Goal: Task Accomplishment & Management: Manage account settings

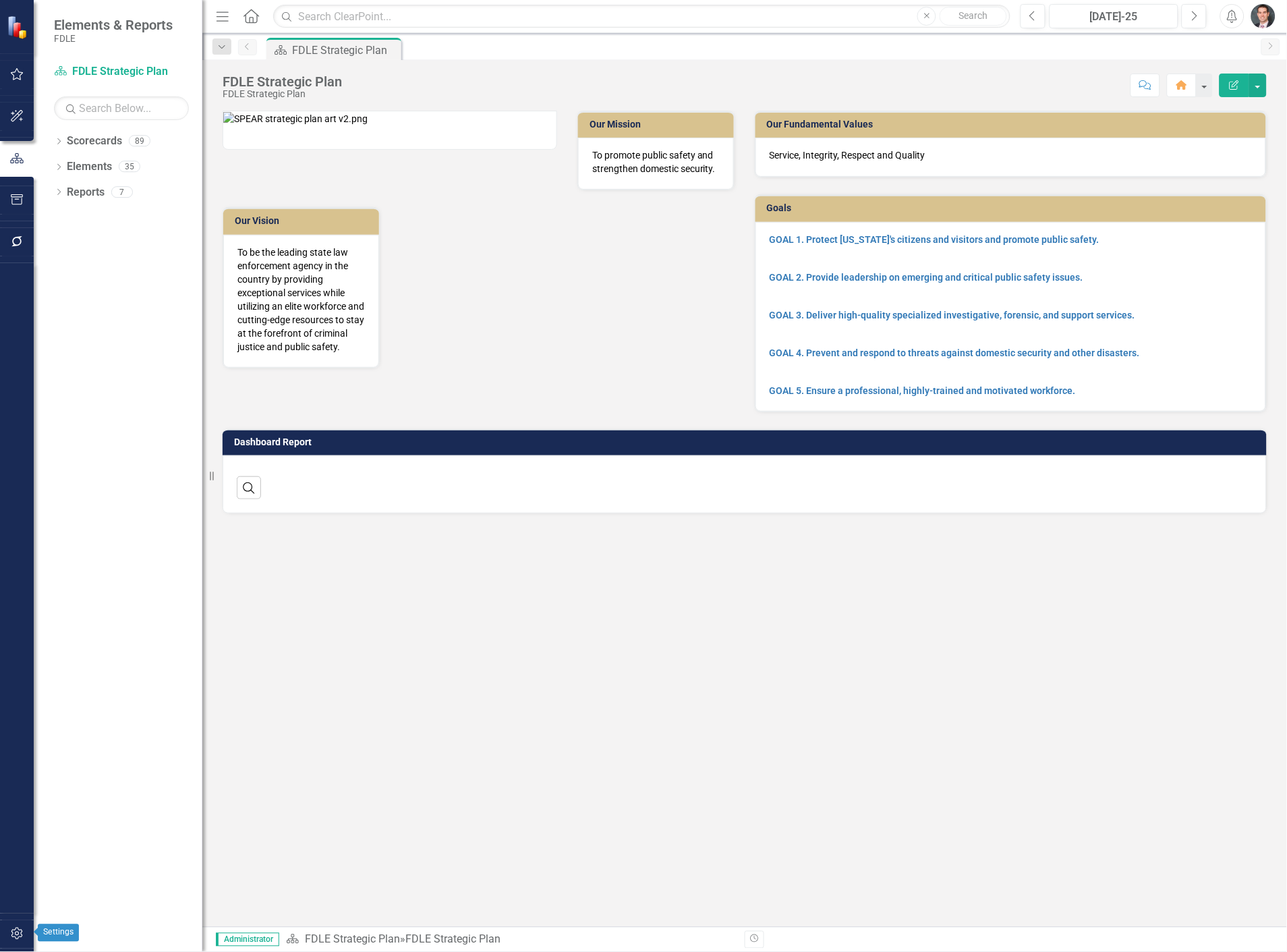
click at [14, 940] on button "button" at bounding box center [17, 934] width 30 height 29
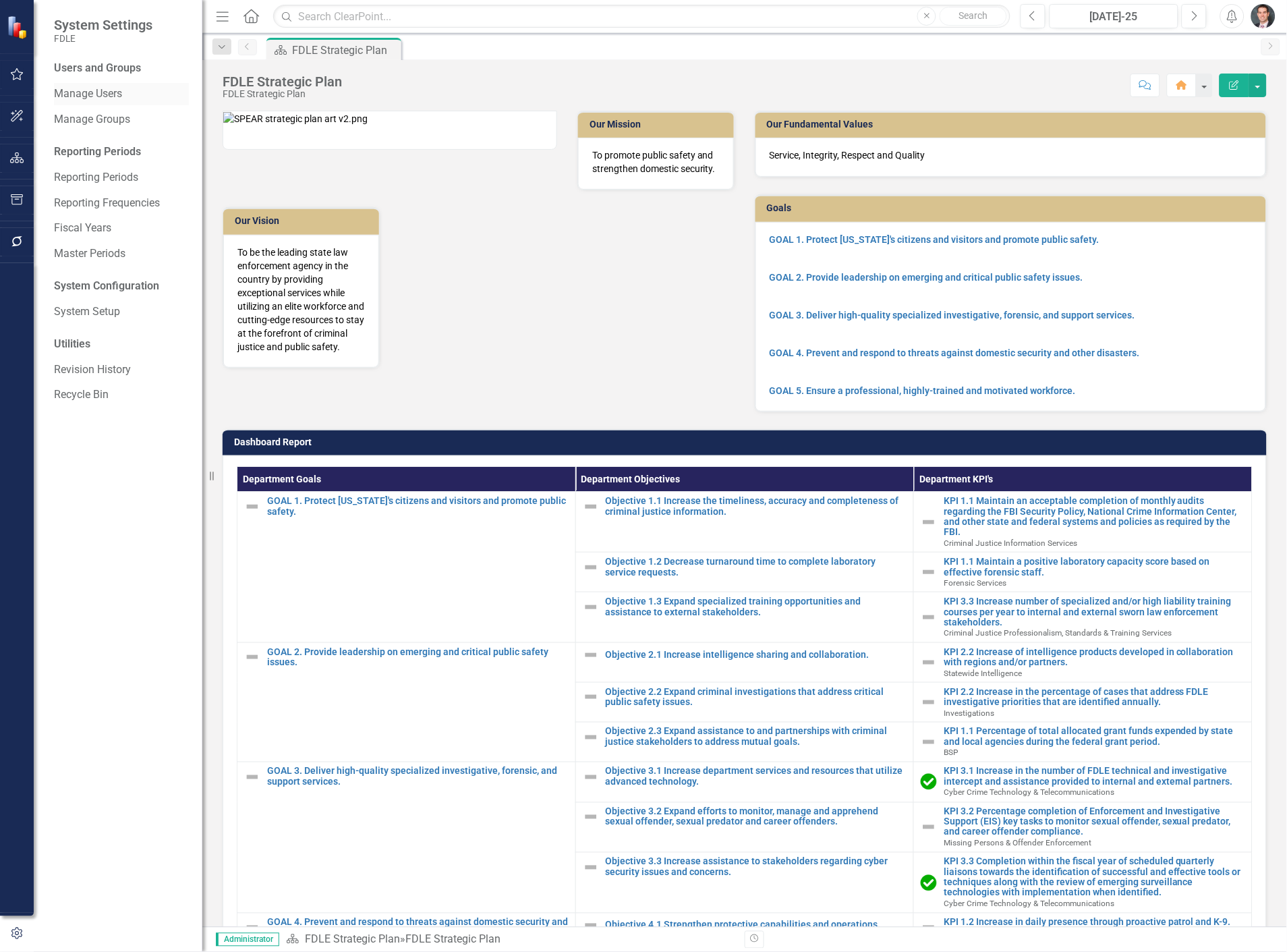
click at [99, 90] on link "Manage Users" at bounding box center [122, 94] width 135 height 16
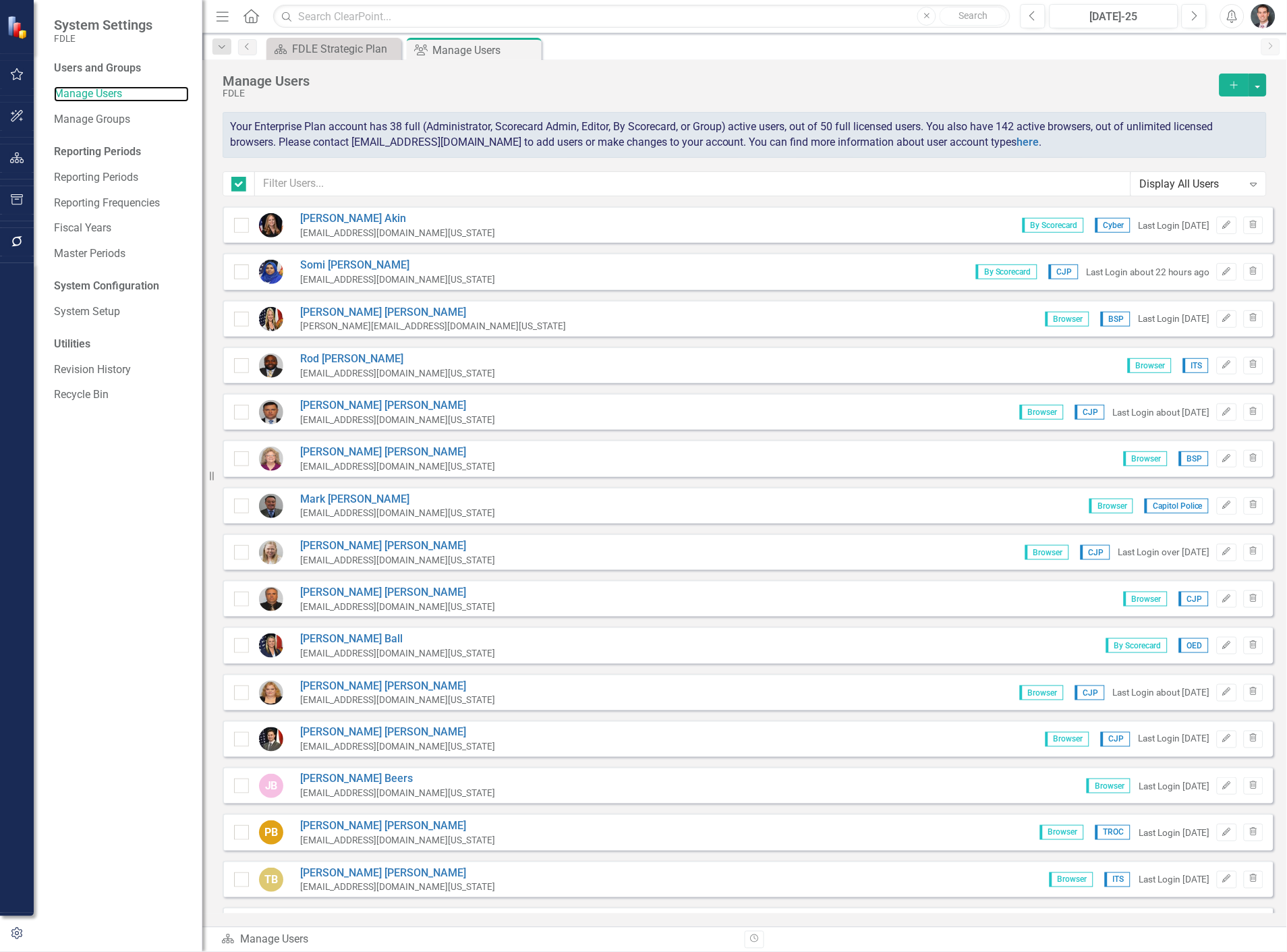
checkbox input "false"
click at [369, 185] on input "text" at bounding box center [693, 184] width 876 height 25
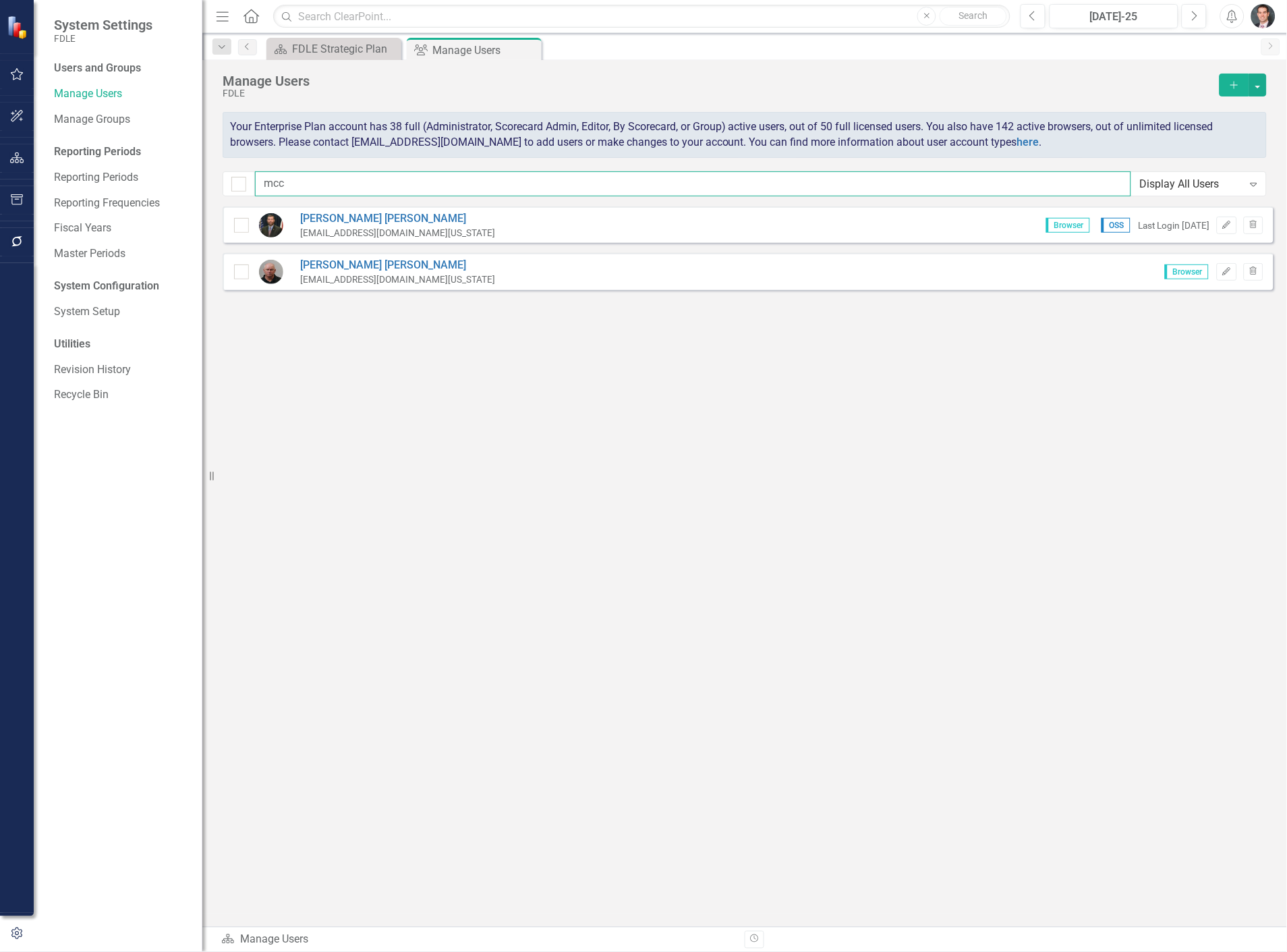
type input "mcc"
click at [252, 14] on icon "Home" at bounding box center [251, 16] width 18 height 14
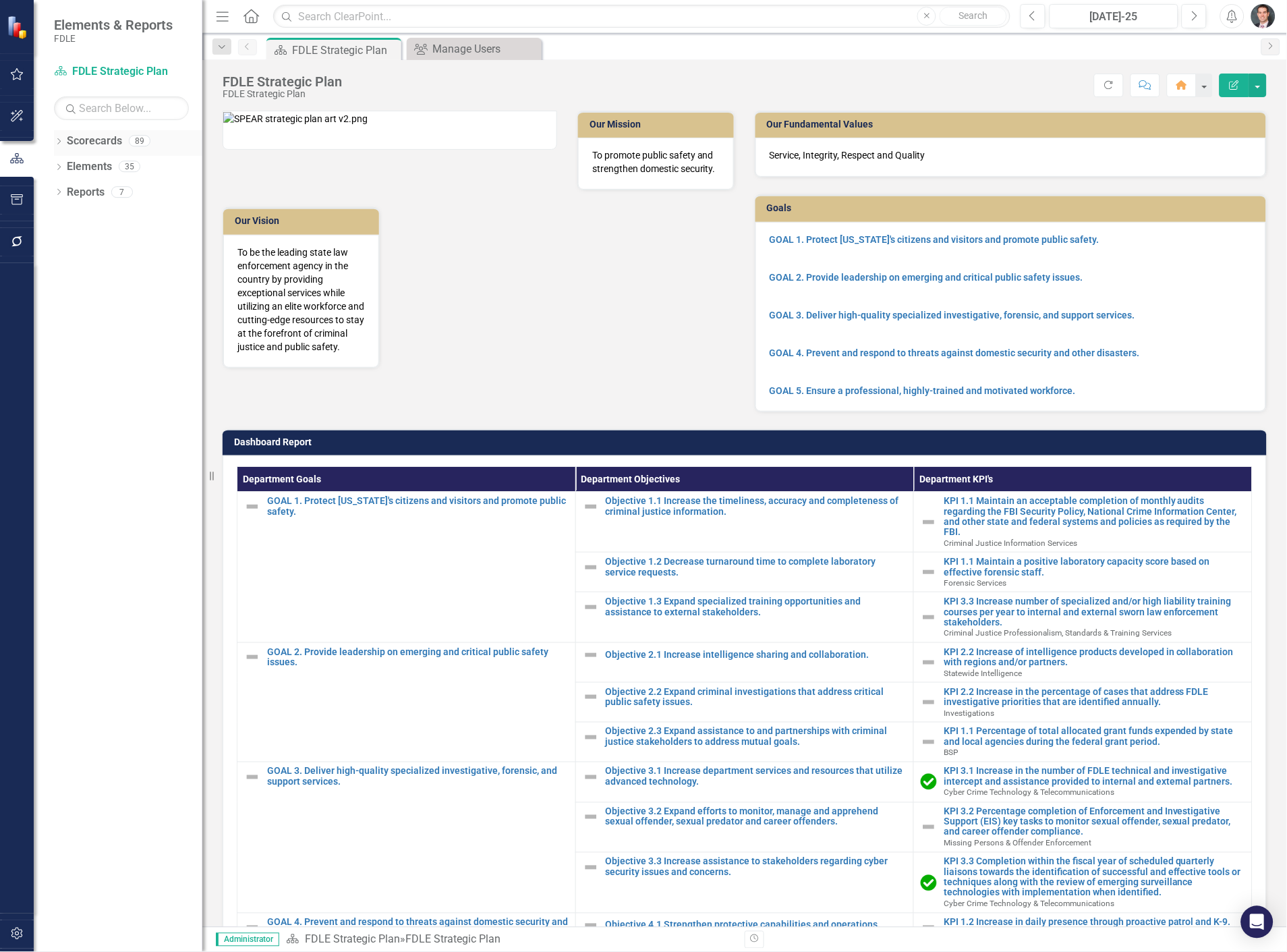
click at [60, 142] on icon "Dropdown" at bounding box center [59, 143] width 9 height 8
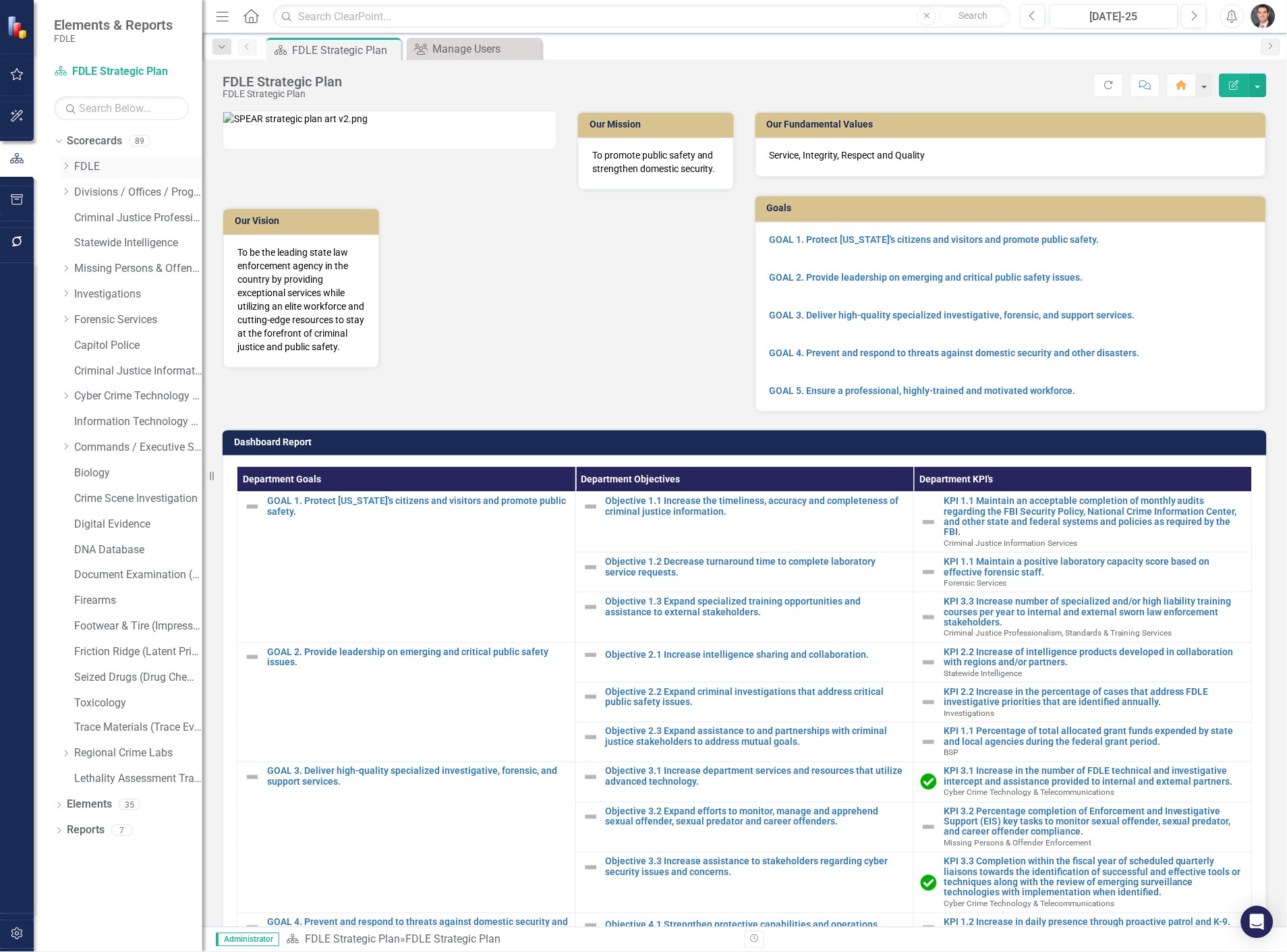
click at [62, 159] on div "Dropdown FDLE" at bounding box center [131, 167] width 142 height 23
click at [64, 166] on icon "Dropdown" at bounding box center [65, 166] width 10 height 8
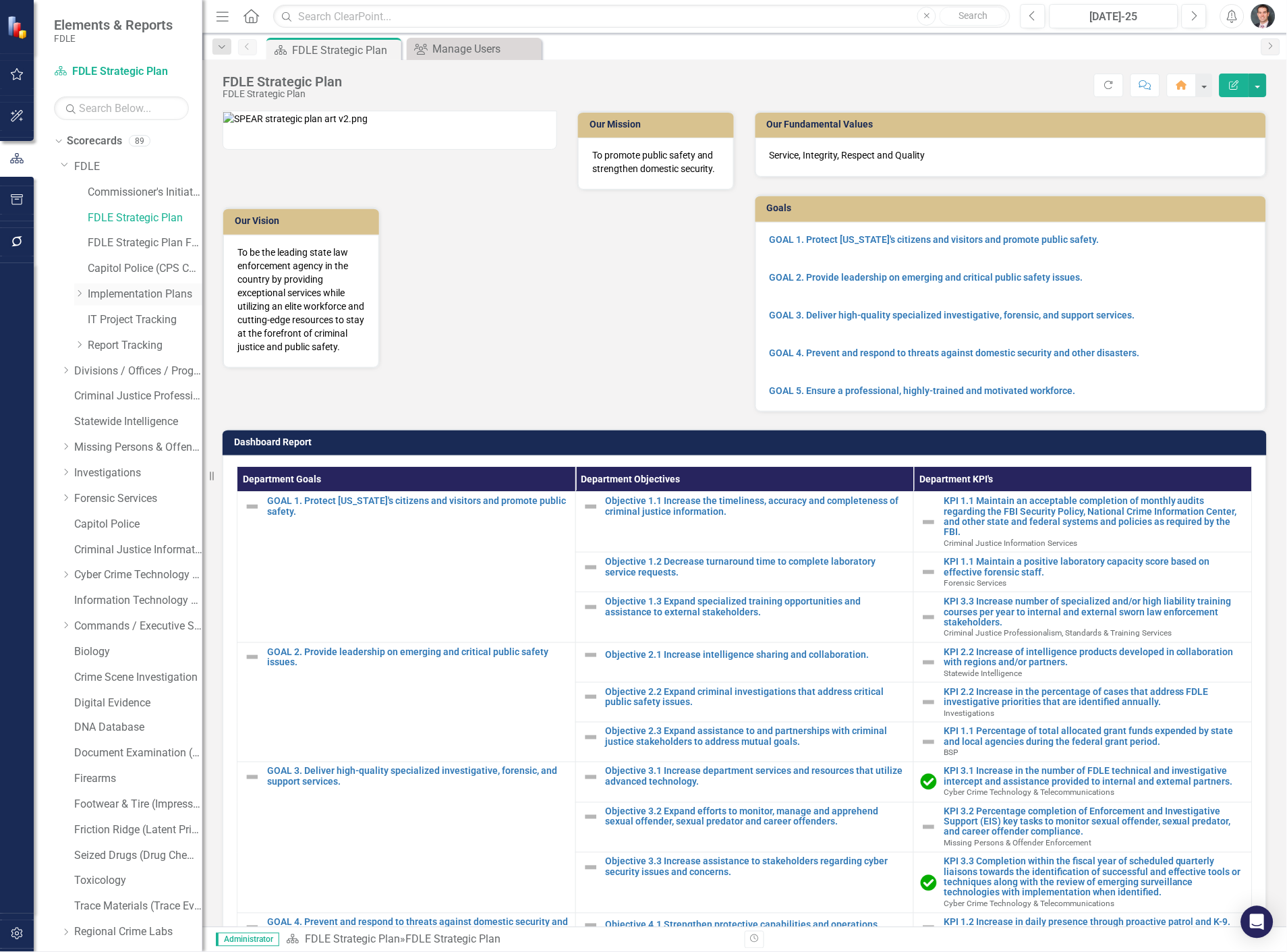
click at [76, 289] on icon "Dropdown" at bounding box center [79, 293] width 10 height 8
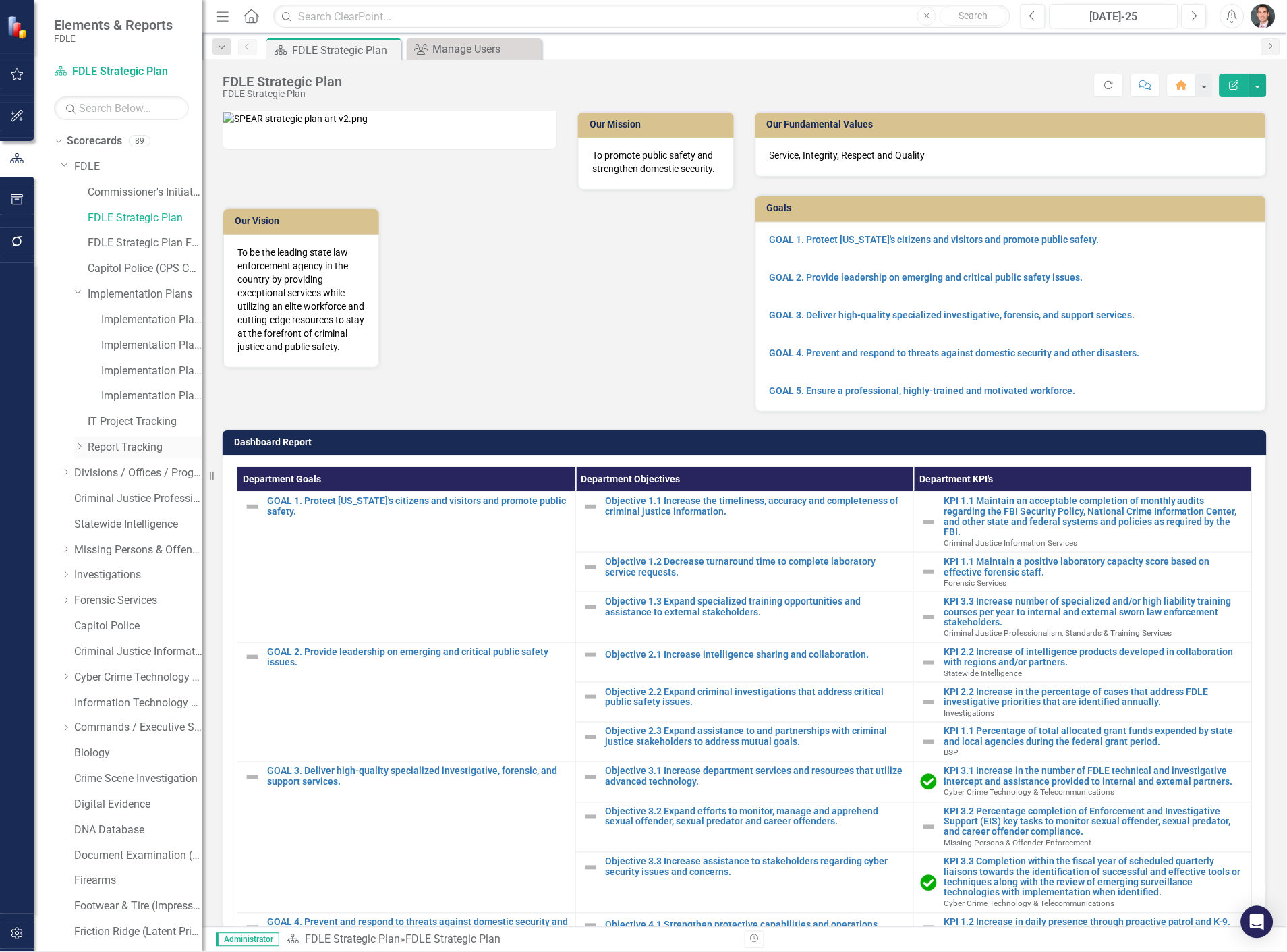
click at [77, 446] on icon "Dropdown" at bounding box center [79, 446] width 10 height 8
click at [147, 521] on link "Report Tracking 2025" at bounding box center [151, 524] width 101 height 16
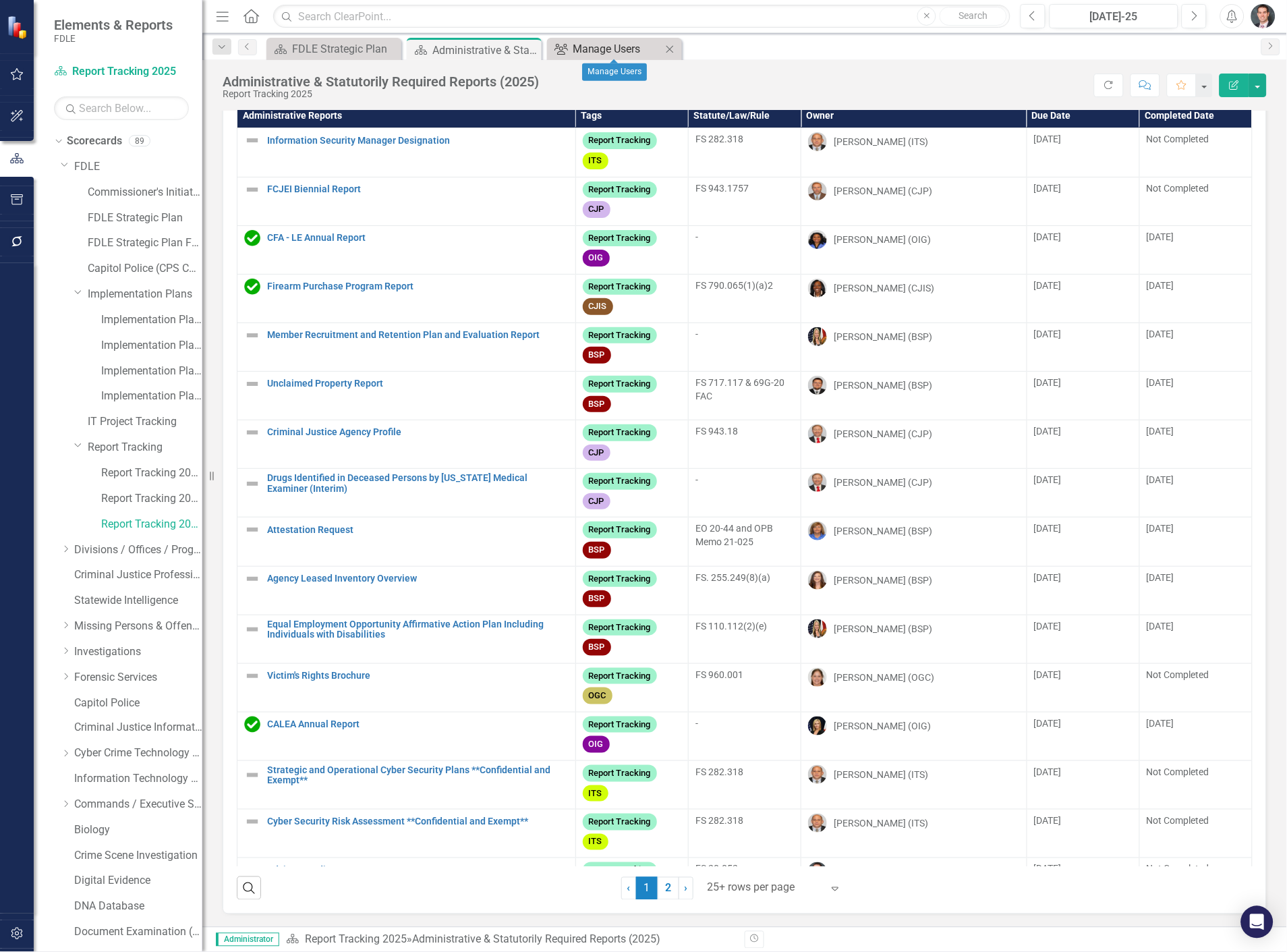
click at [609, 50] on div "Manage Users" at bounding box center [617, 49] width 89 height 17
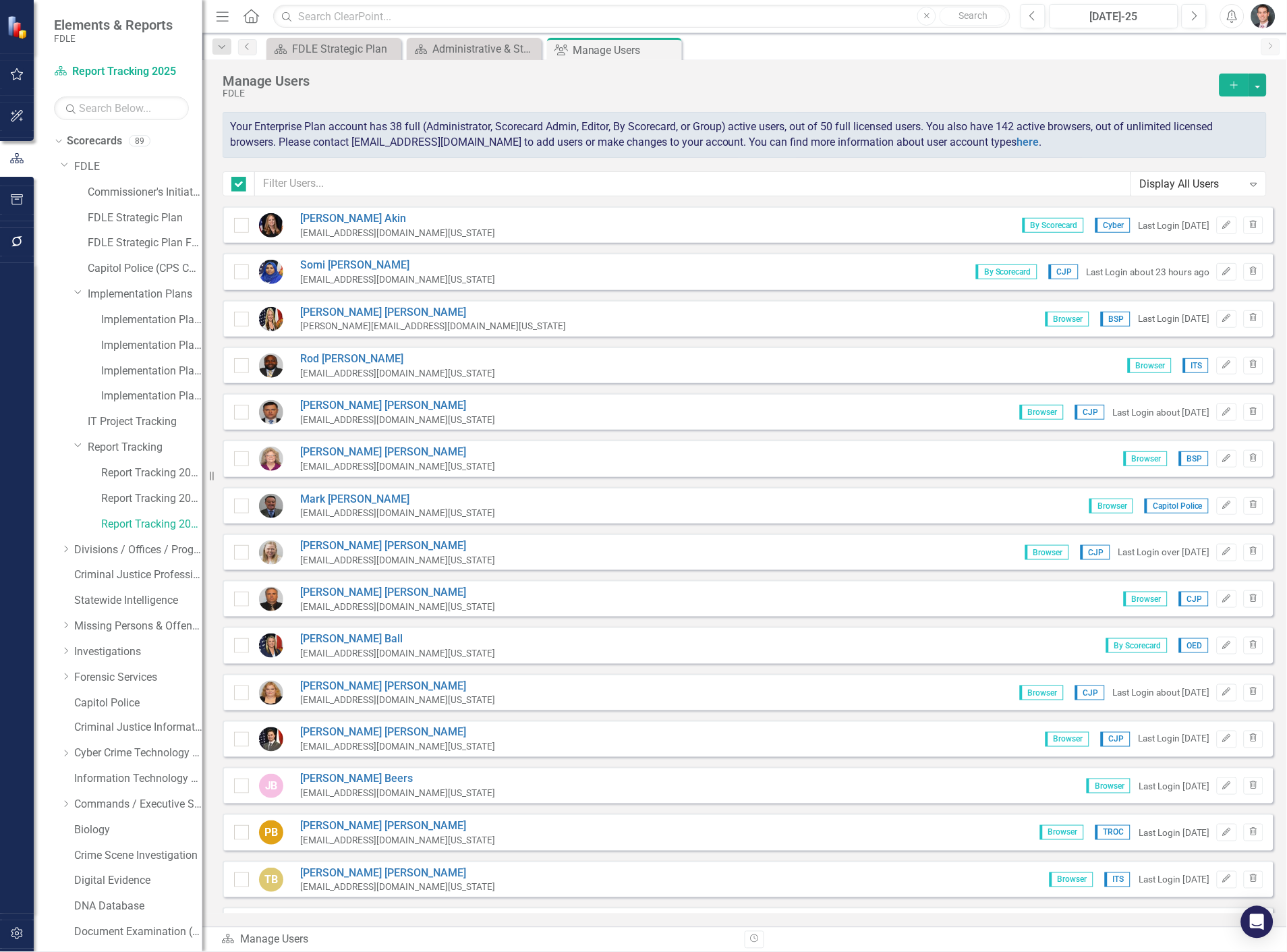
checkbox input "false"
click at [0, 0] on icon "Close" at bounding box center [0, 0] width 0 height 0
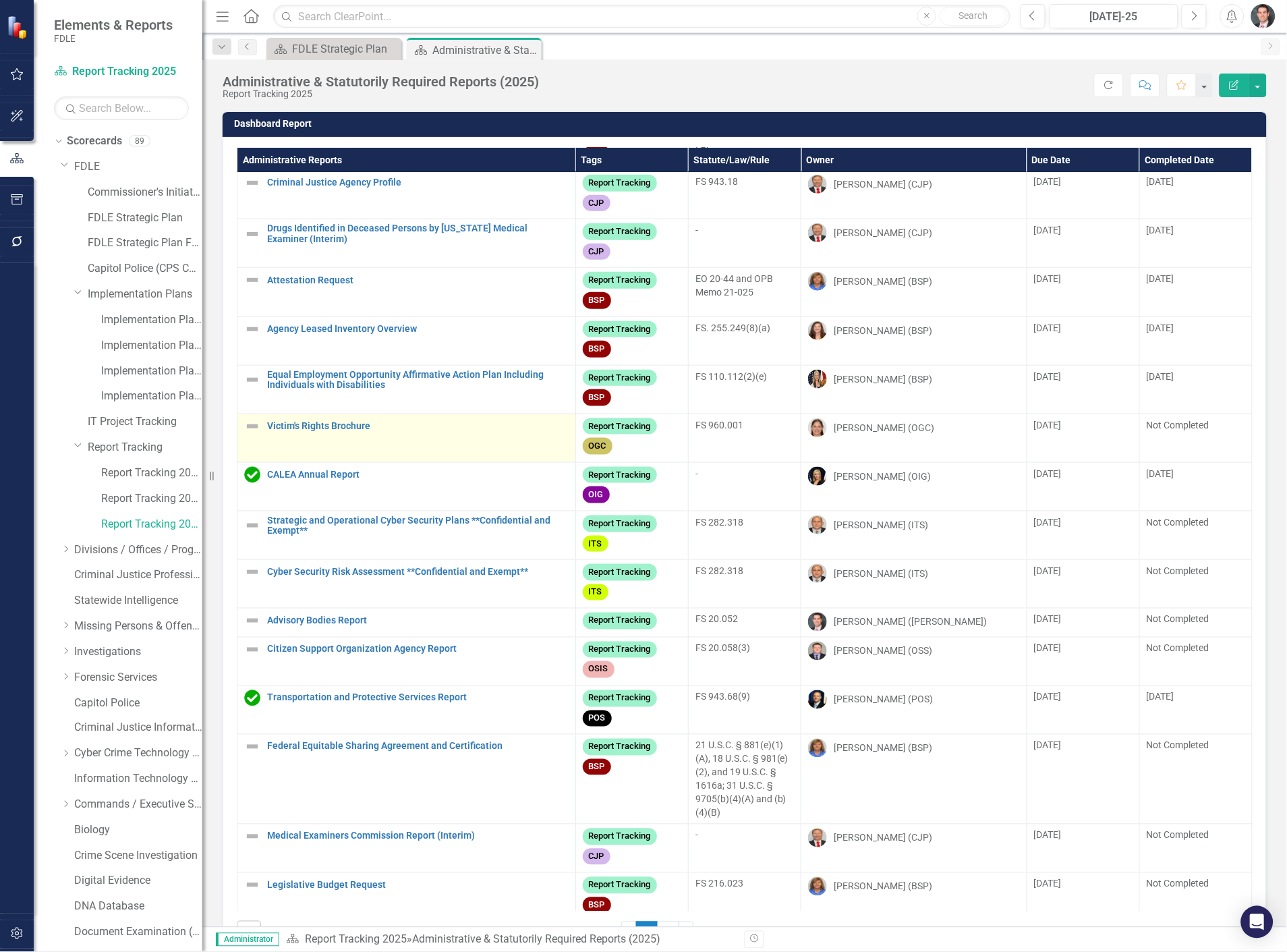
scroll to position [299, 0]
